Goal: Information Seeking & Learning: Understand process/instructions

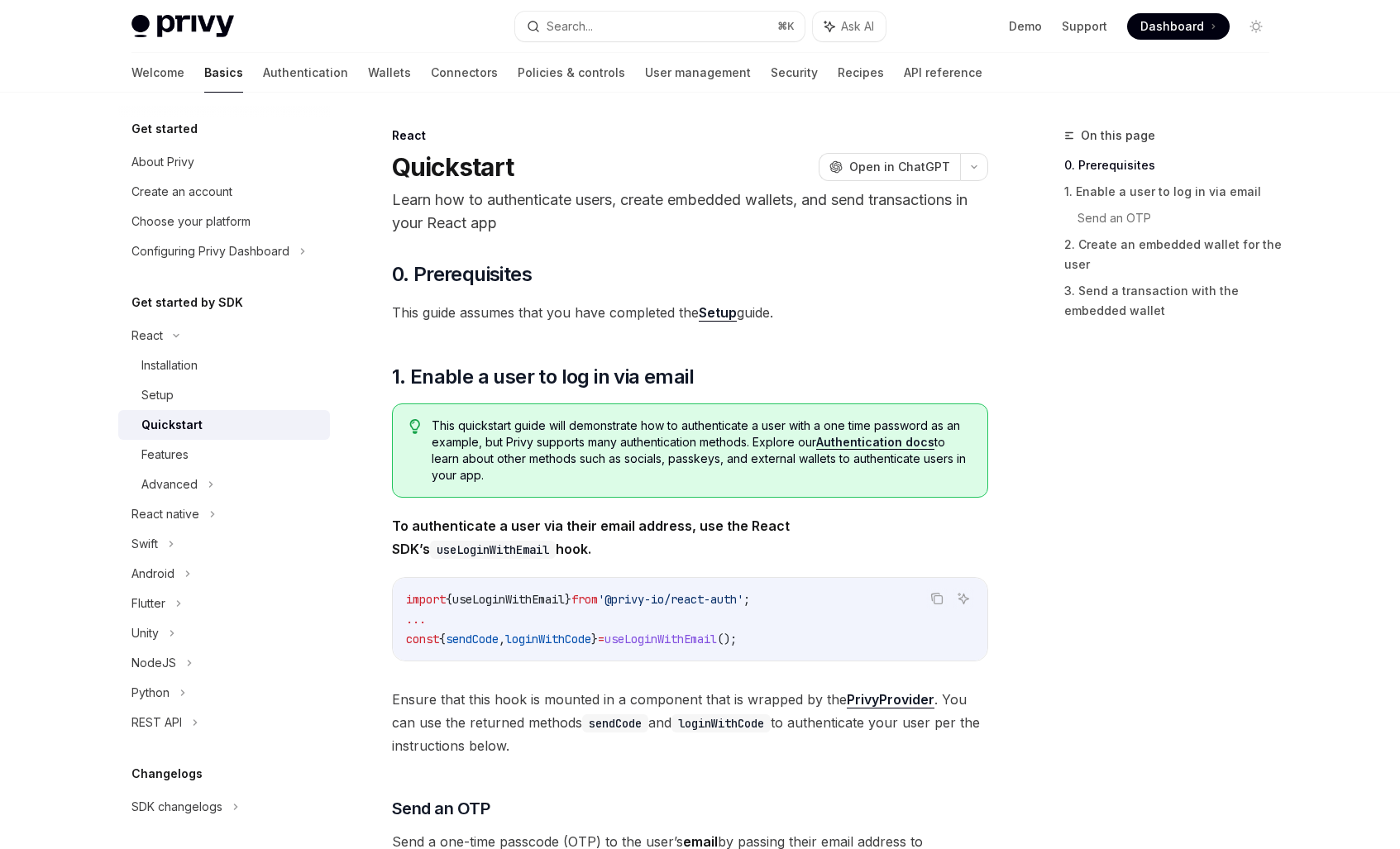
click at [1069, 447] on div "On this page 0. Prerequisites 1. Enable a user to log in via email Send an OTP …" at bounding box center [1156, 488] width 251 height 724
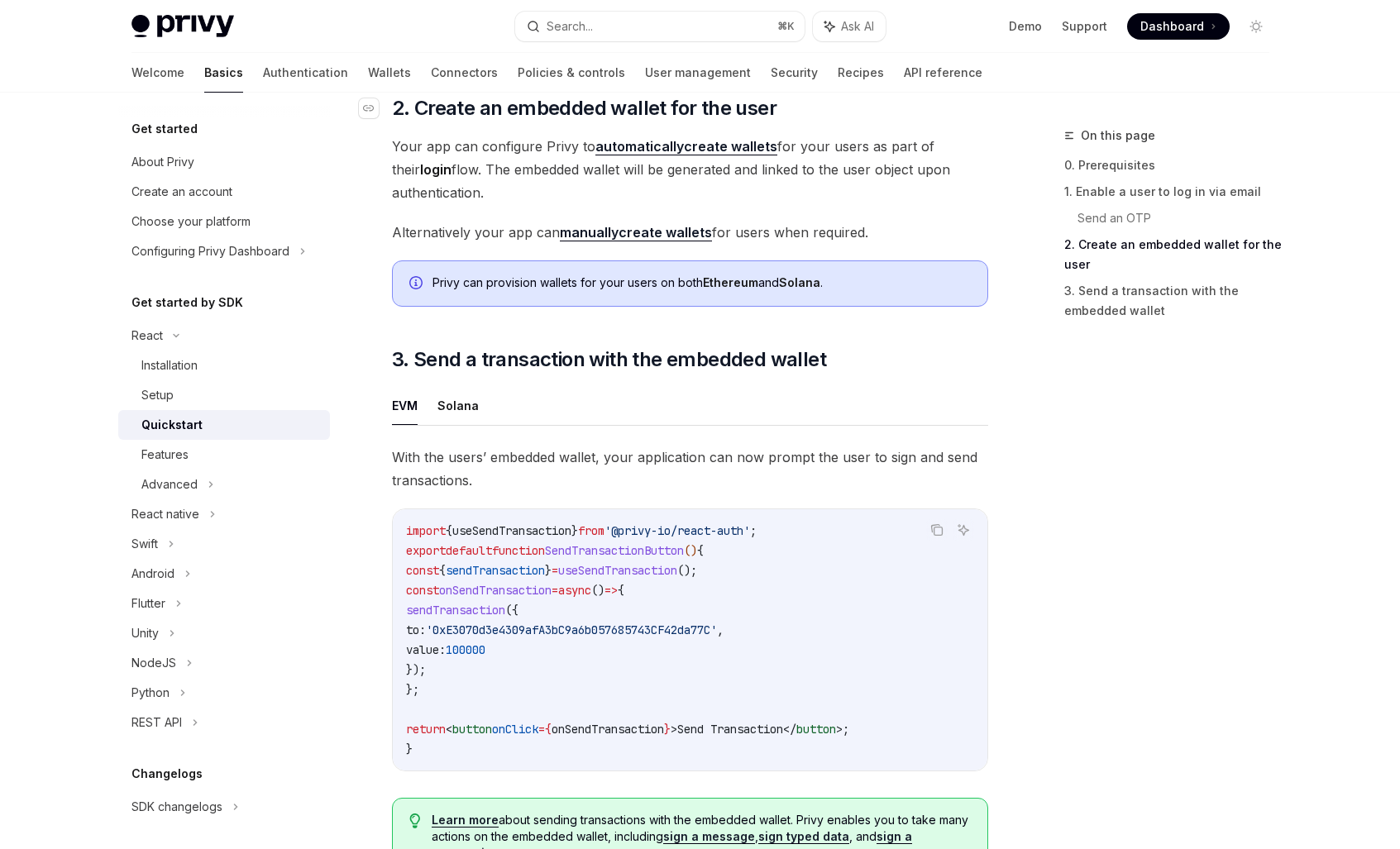
scroll to position [1196, 0]
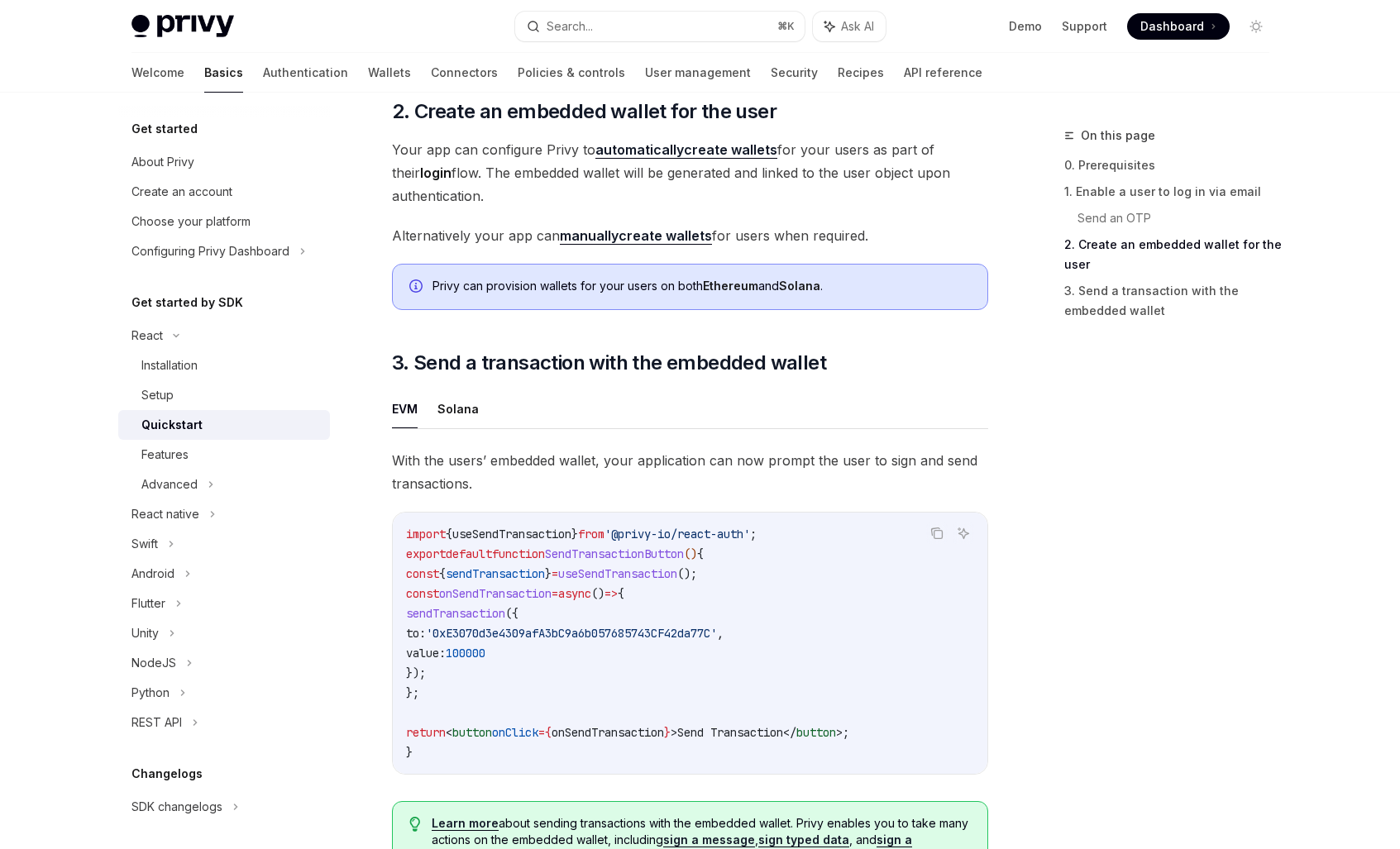
click at [675, 157] on strong "automatically" at bounding box center [639, 149] width 88 height 17
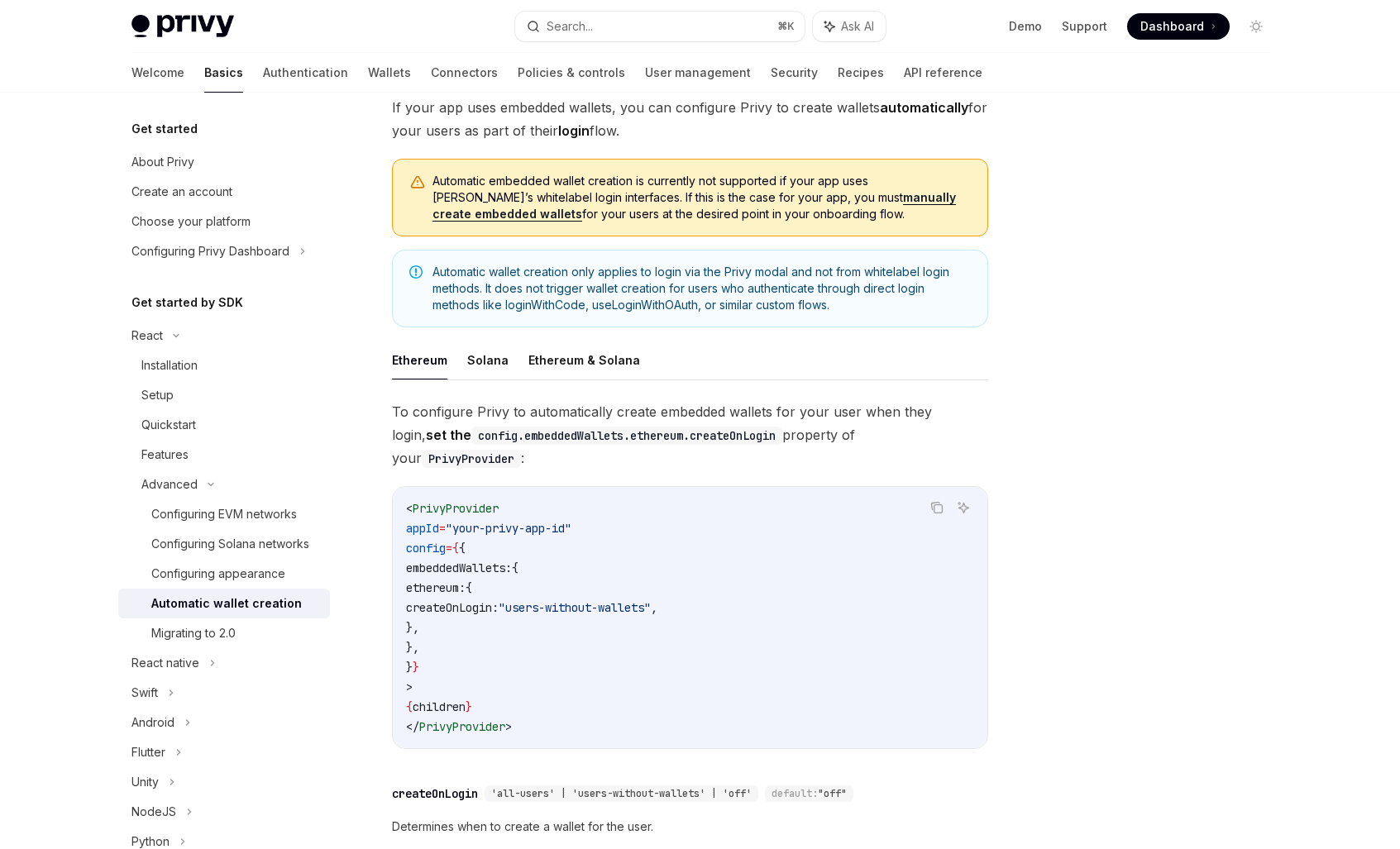
scroll to position [105, 0]
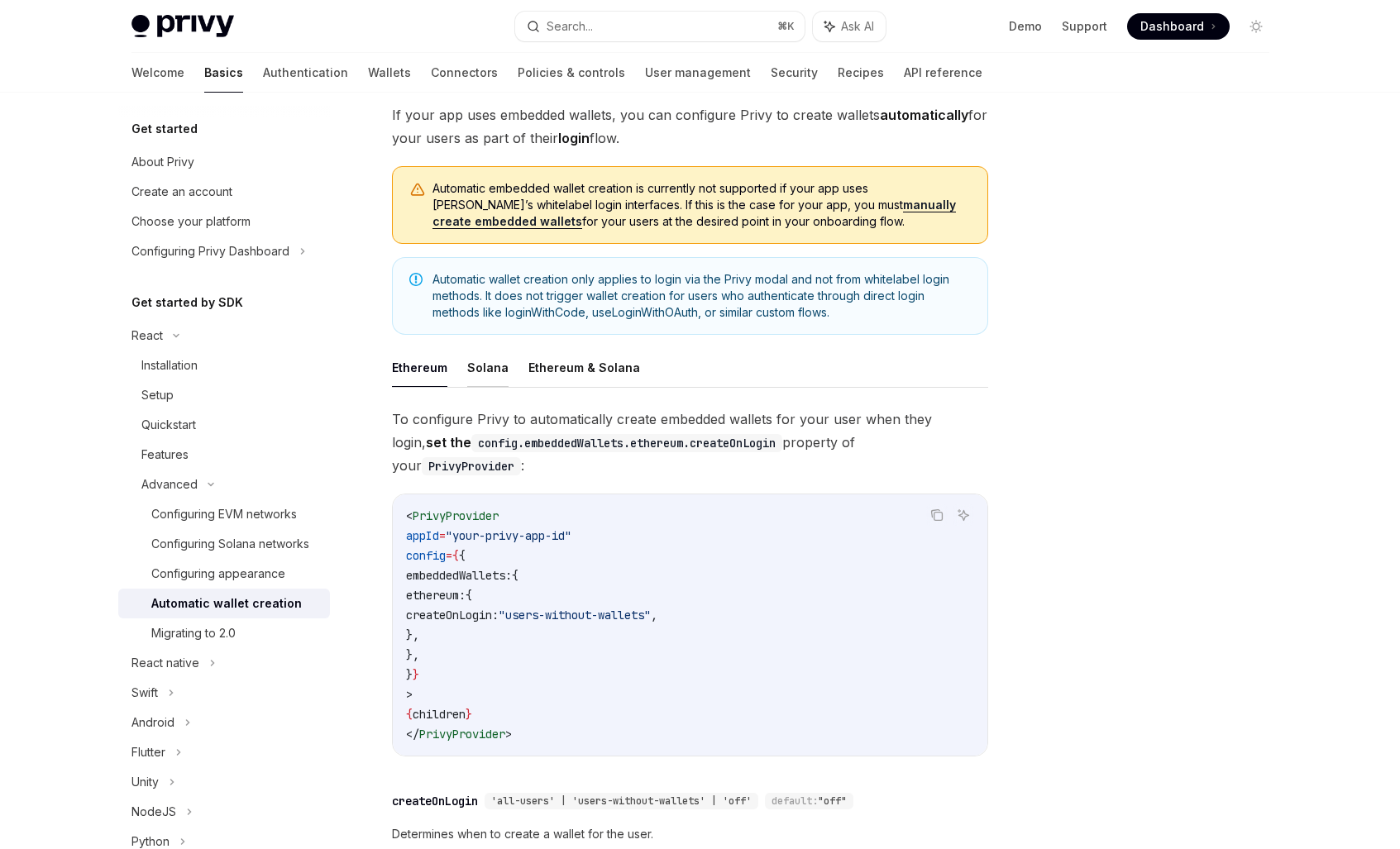
click at [481, 366] on button "Solana" at bounding box center [488, 367] width 42 height 39
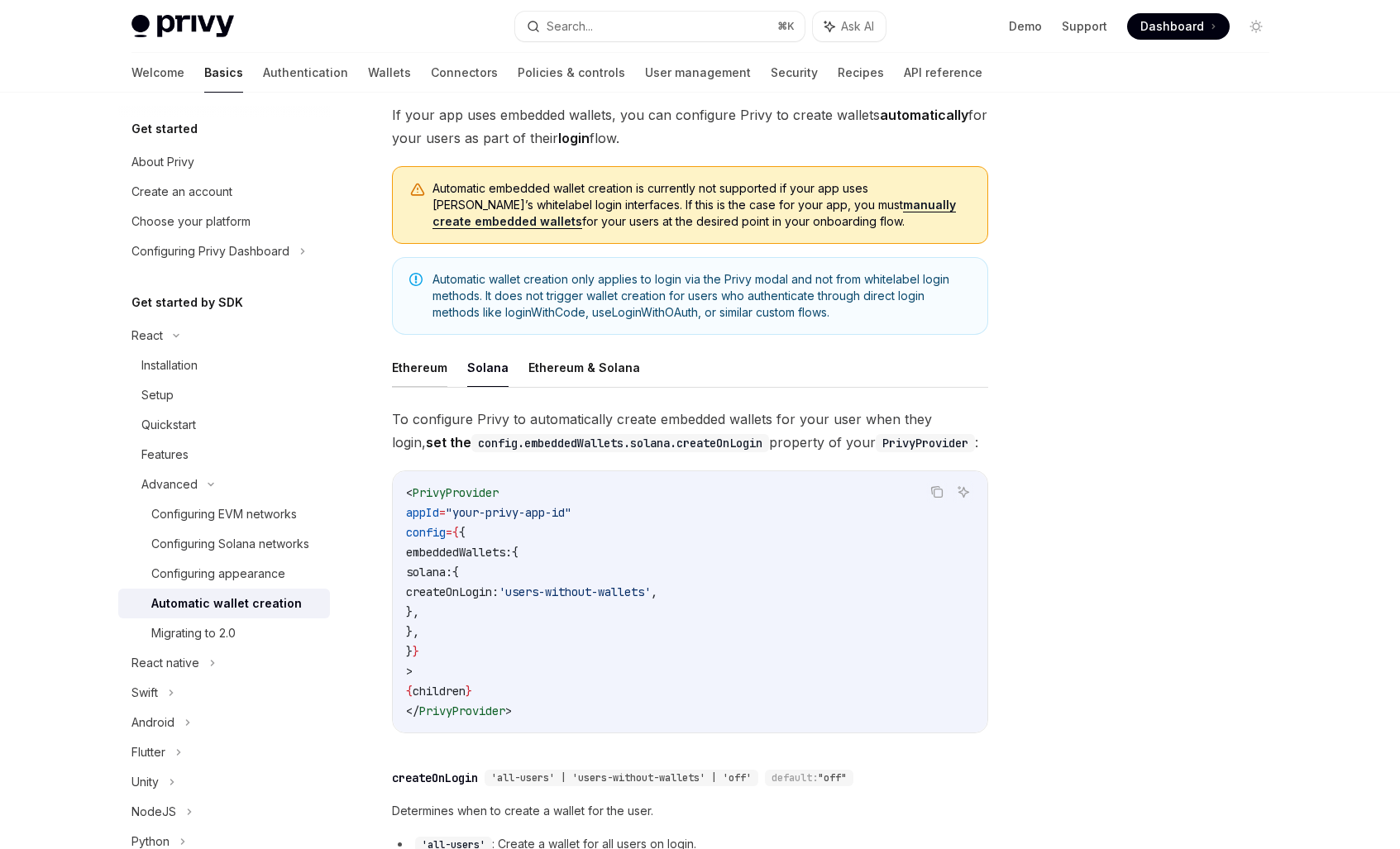
click at [427, 377] on button "Ethereum" at bounding box center [420, 367] width 55 height 39
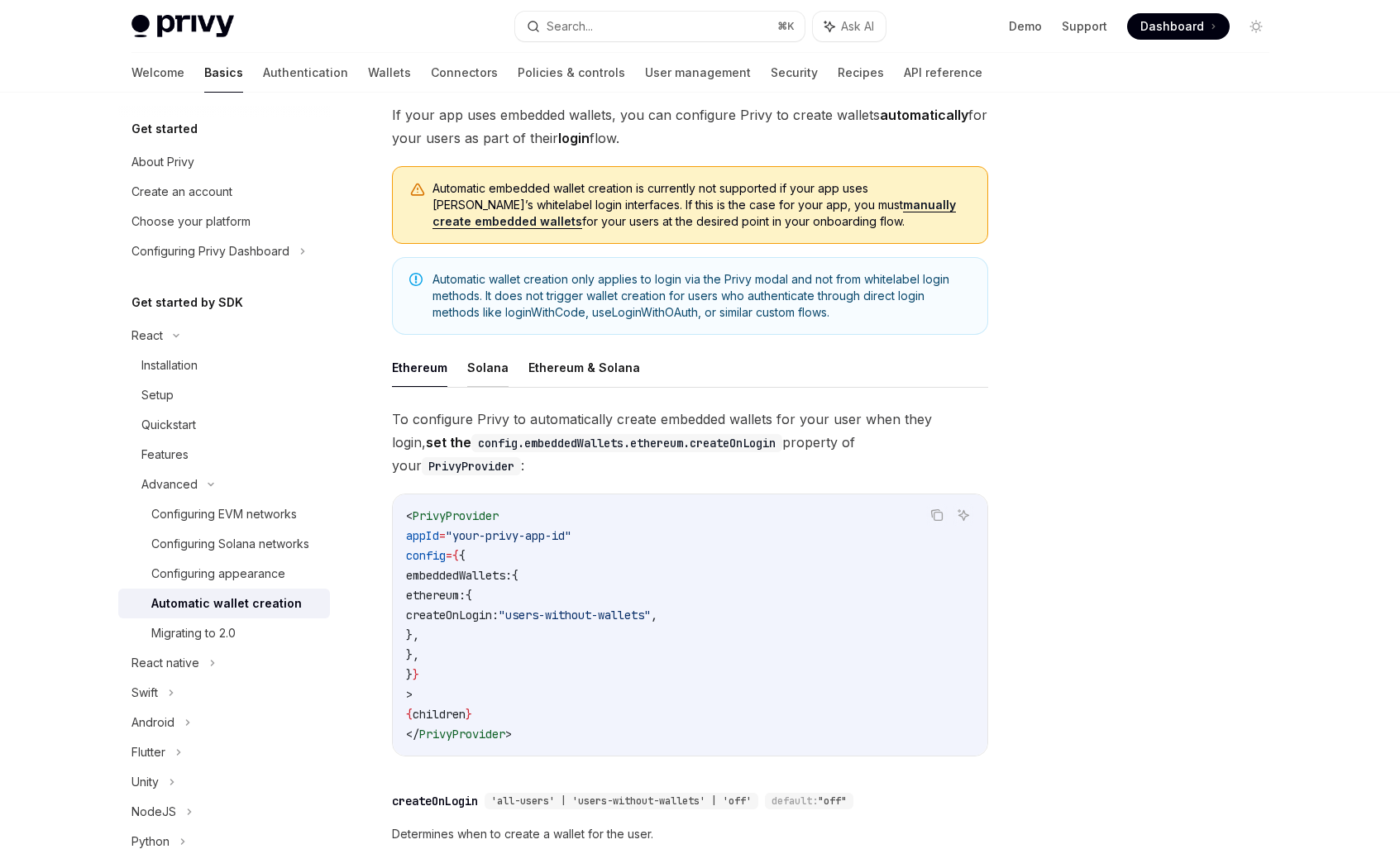
click at [483, 377] on button "Solana" at bounding box center [488, 367] width 42 height 39
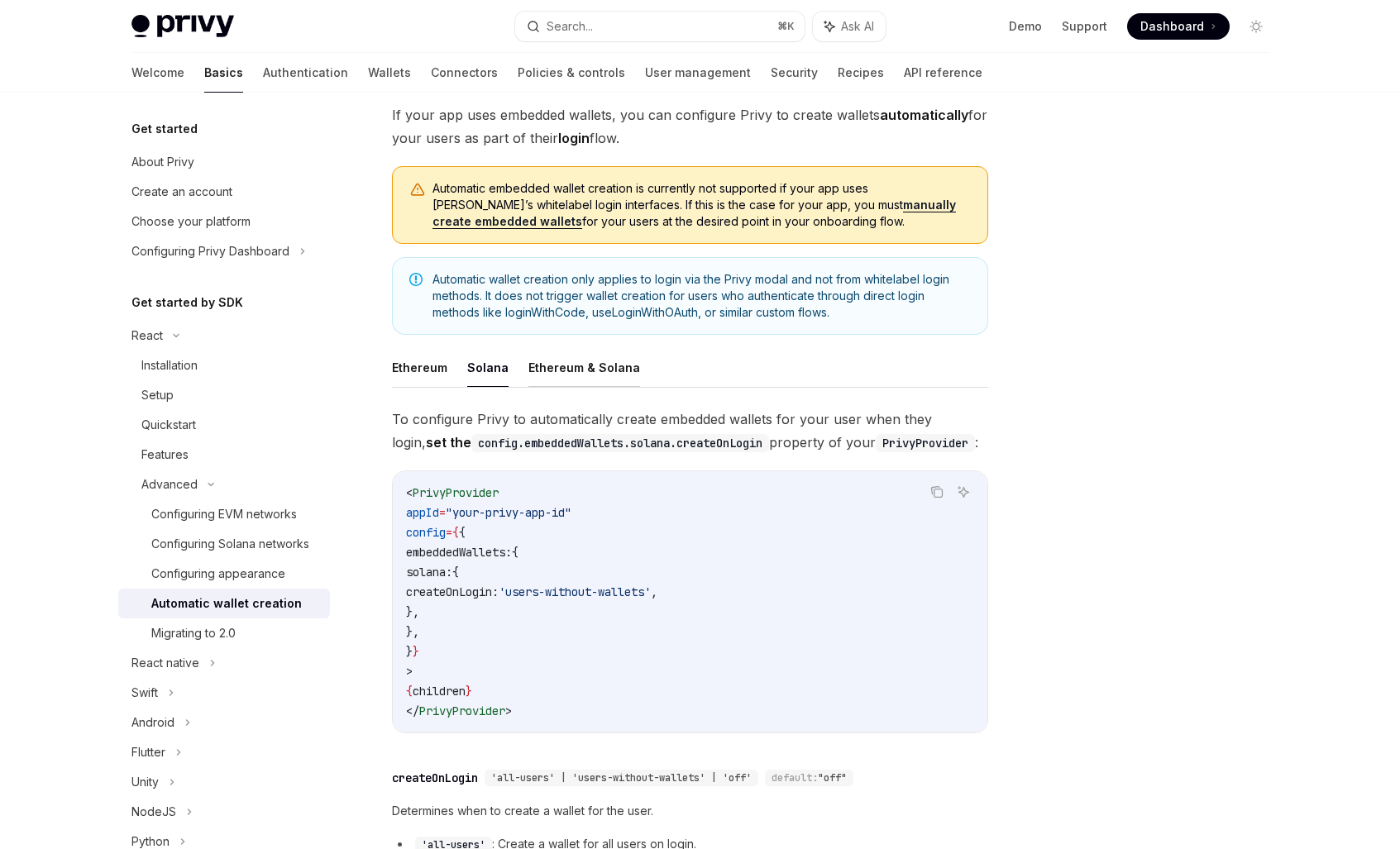
click at [572, 373] on button "Ethereum & Solana" at bounding box center [584, 367] width 112 height 39
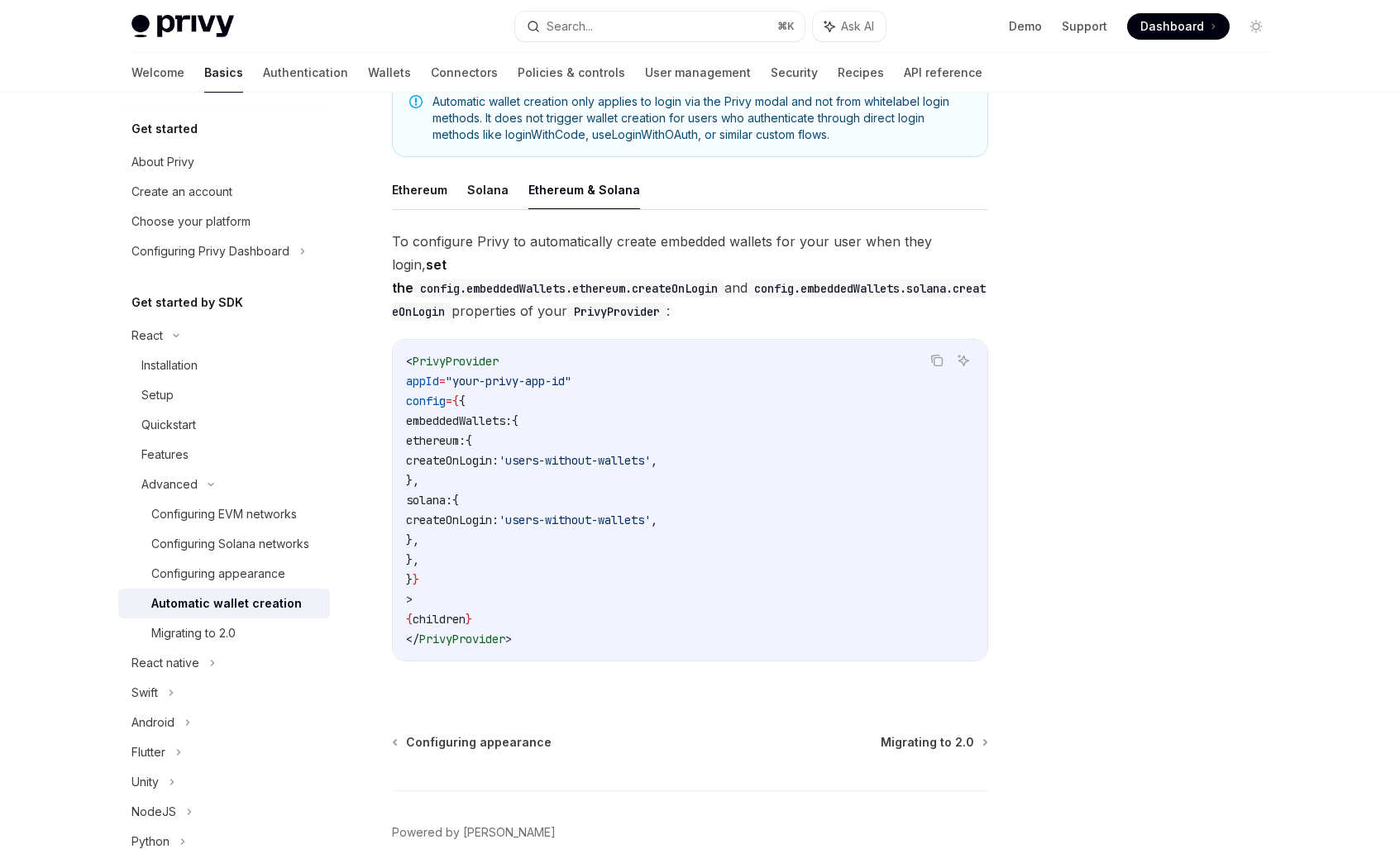
scroll to position [285, 0]
click at [226, 552] on div "Configuring Solana networks" at bounding box center [230, 544] width 158 height 20
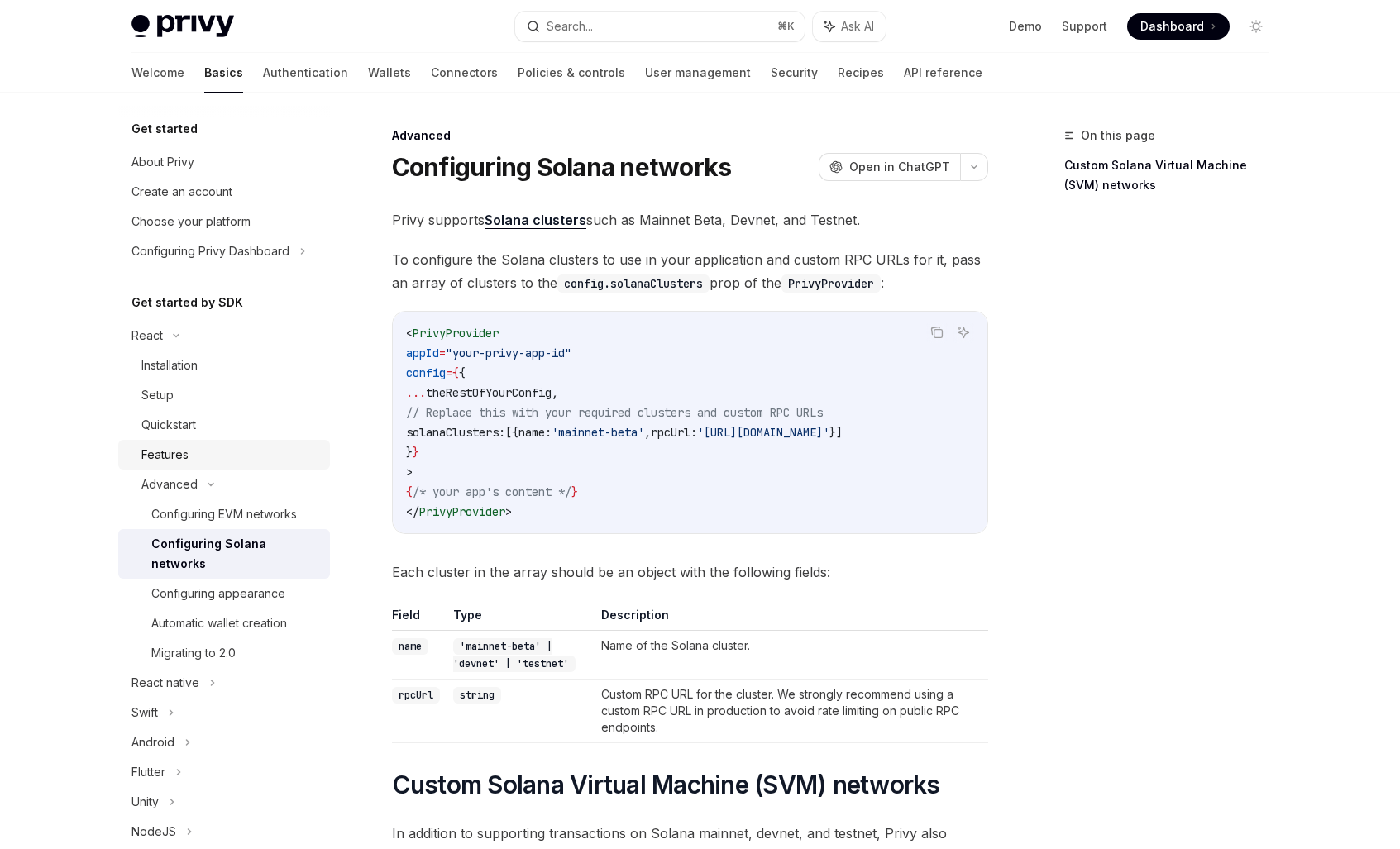
click at [223, 445] on div "Features" at bounding box center [230, 455] width 179 height 20
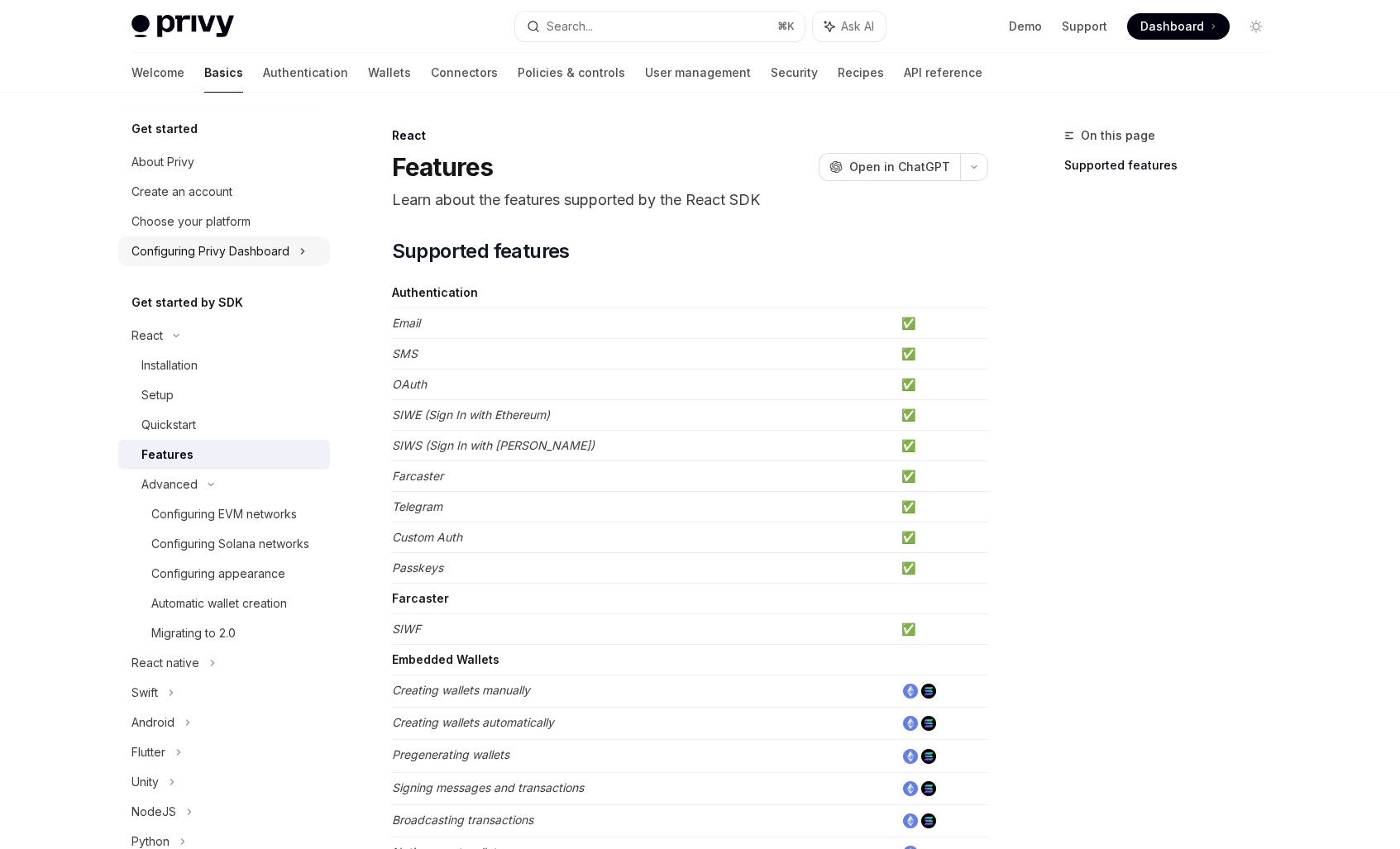
click at [304, 251] on icon at bounding box center [303, 251] width 7 height 20
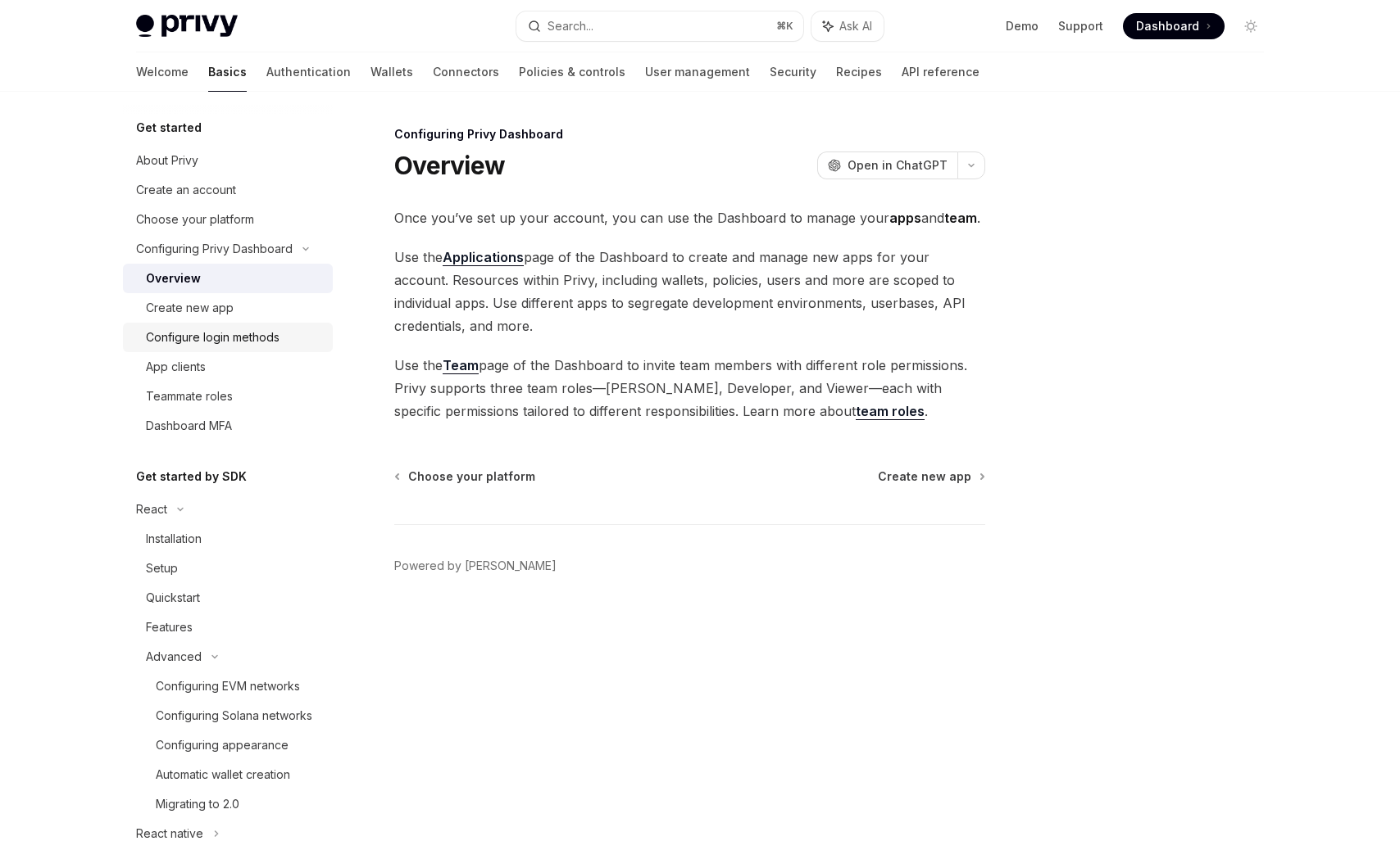
click at [296, 331] on div "Configure login methods" at bounding box center [234, 337] width 177 height 20
type textarea "*"
